Goal: Task Accomplishment & Management: Use online tool/utility

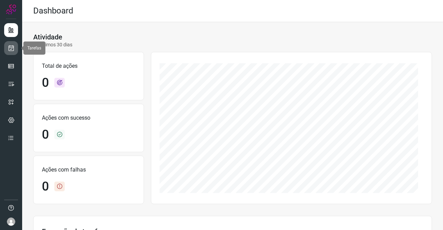
click at [10, 48] on icon at bounding box center [11, 48] width 7 height 7
click at [9, 46] on icon at bounding box center [11, 48] width 7 height 7
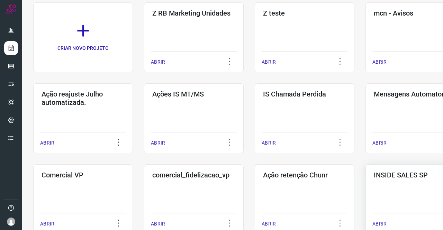
scroll to position [138, 0]
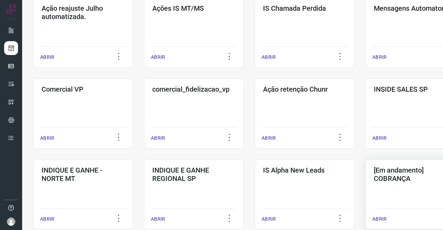
click at [390, 177] on h3 "[Em andamento] COBRANÇA" at bounding box center [415, 174] width 83 height 17
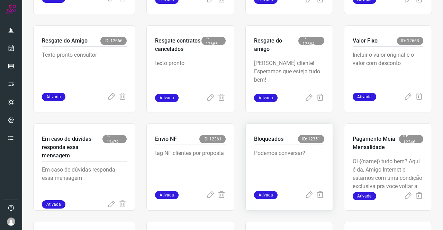
scroll to position [270, 0]
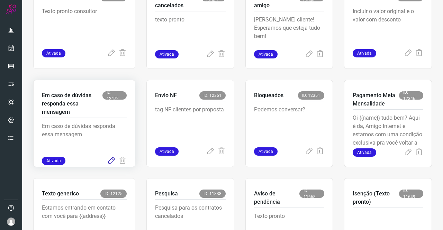
click at [109, 160] on icon at bounding box center [111, 161] width 8 height 8
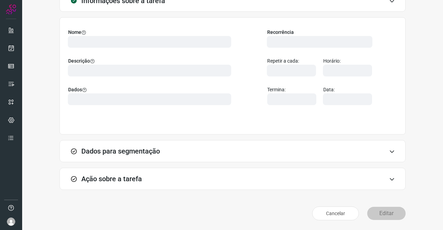
scroll to position [40, 0]
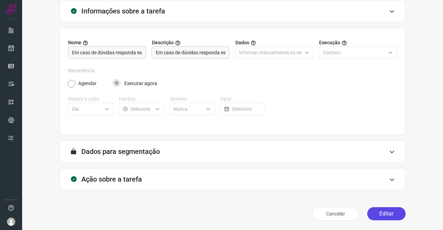
click at [375, 210] on button "Editar" at bounding box center [386, 213] width 38 height 13
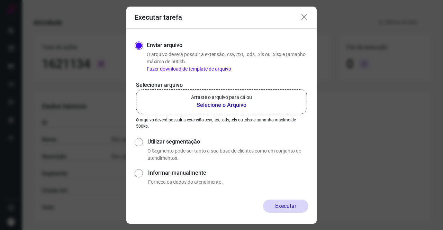
click at [219, 103] on b "Selecione o Arquivo" at bounding box center [221, 105] width 61 height 8
click at [0, 0] on input "Arraste o arquivo para cá ou Selecione o Arquivo" at bounding box center [0, 0] width 0 height 0
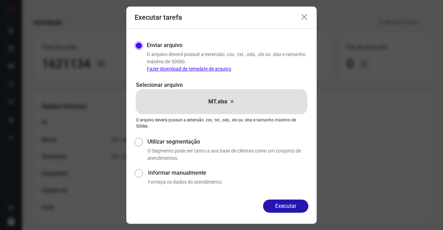
drag, startPoint x: 286, startPoint y: 202, endPoint x: 296, endPoint y: 197, distance: 11.0
click at [291, 200] on button "Executar" at bounding box center [285, 206] width 45 height 13
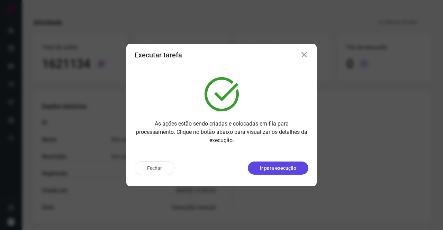
click at [288, 166] on p "Ir para execução" at bounding box center [278, 168] width 36 height 7
